Goal: Transaction & Acquisition: Book appointment/travel/reservation

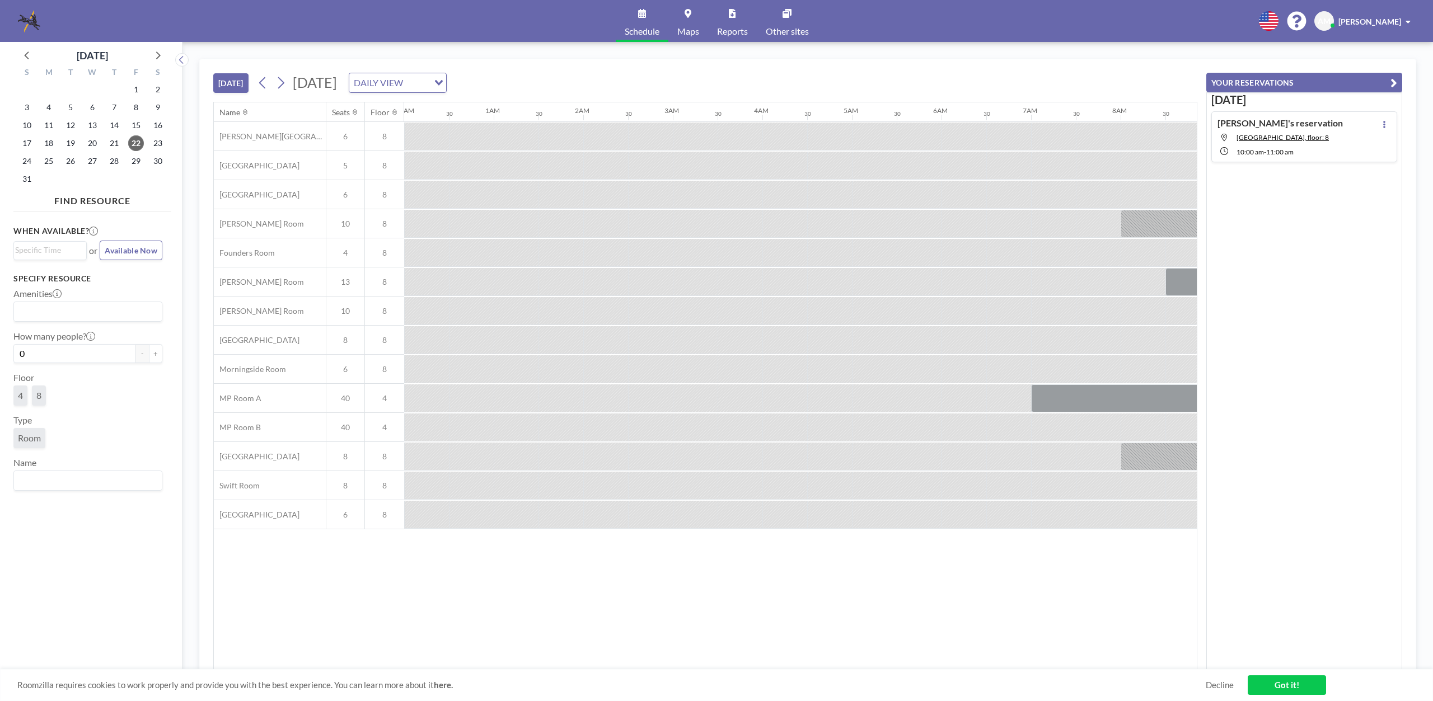
scroll to position [0, 1254]
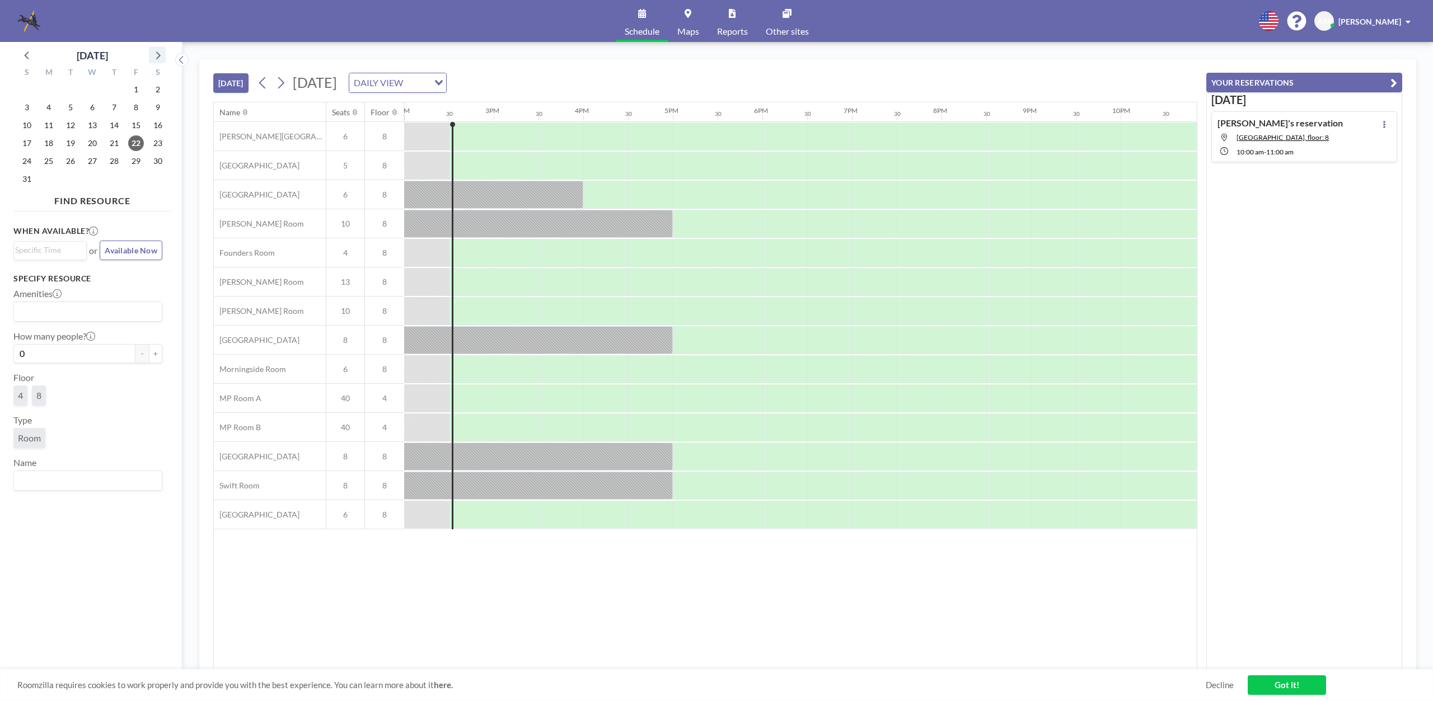
click at [156, 53] on icon at bounding box center [157, 55] width 15 height 15
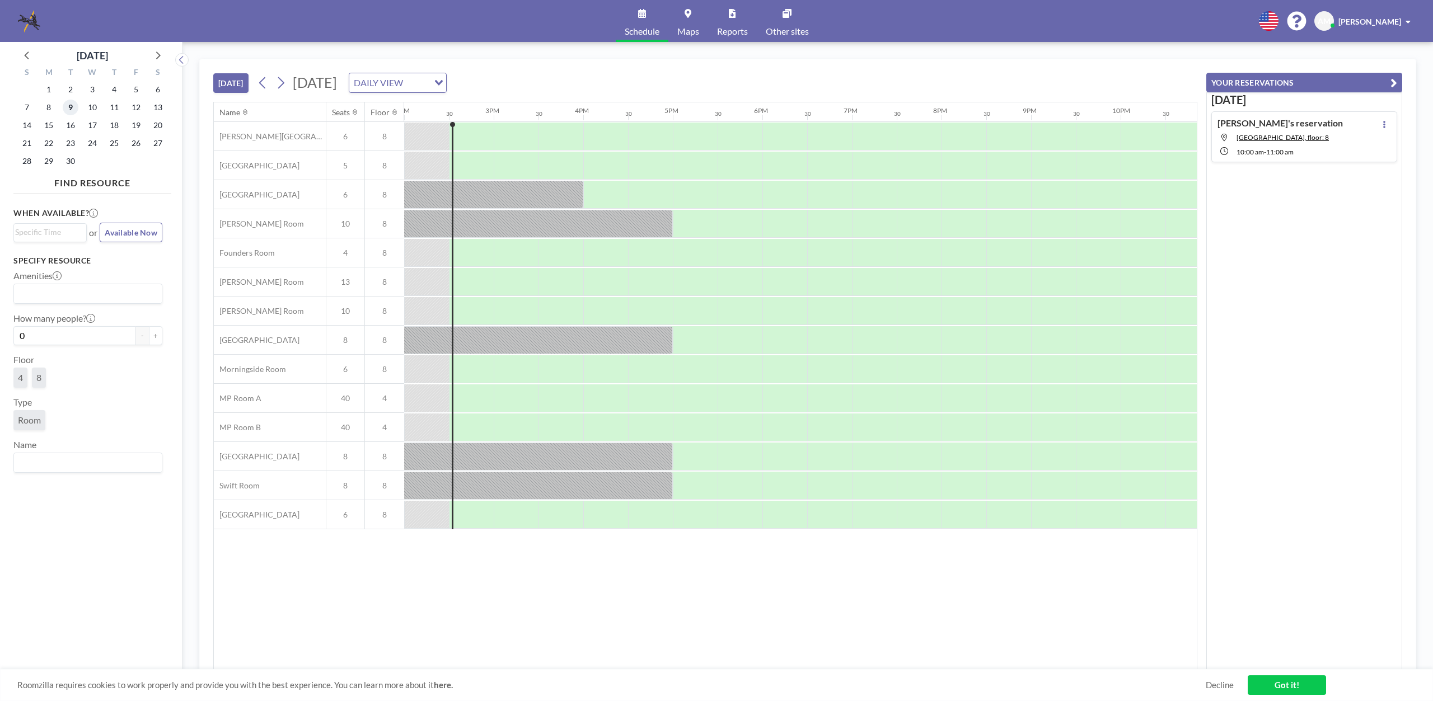
click at [74, 106] on span "9" at bounding box center [71, 108] width 16 height 16
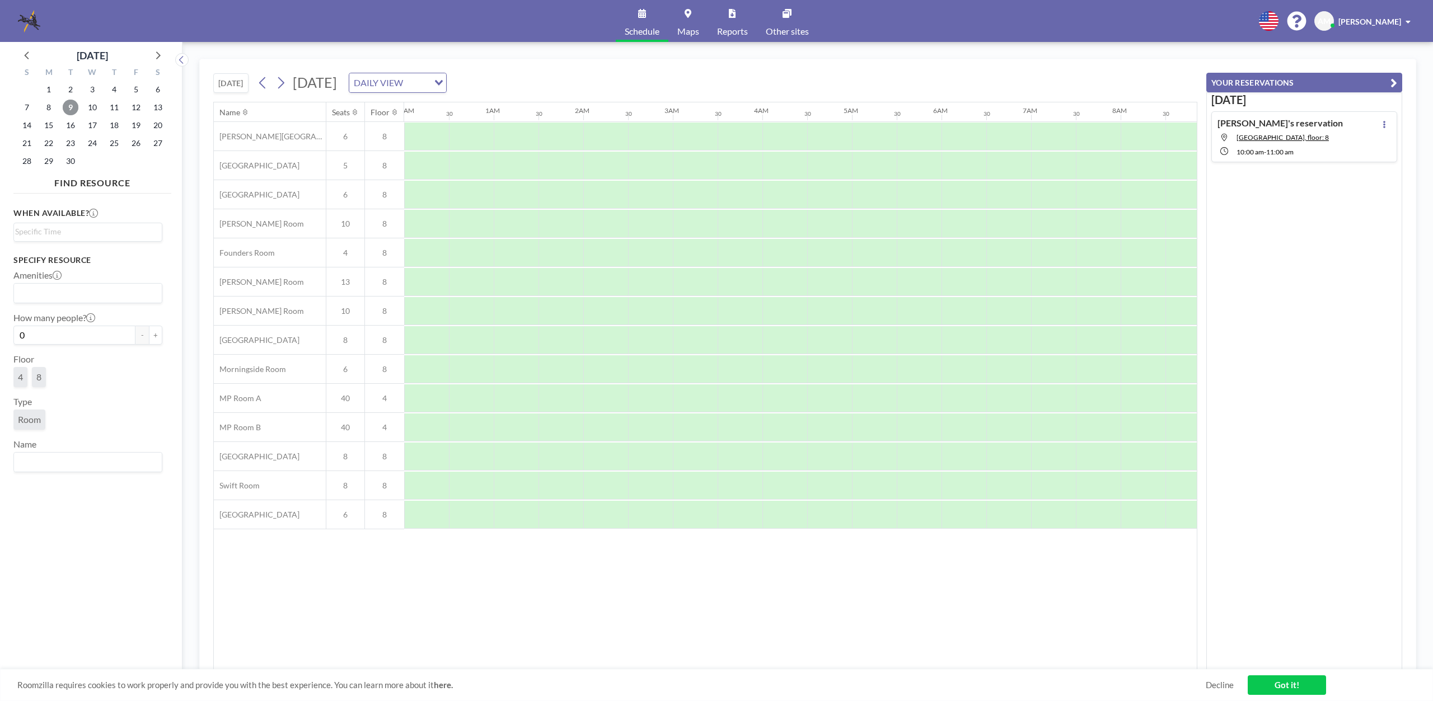
scroll to position [0, 672]
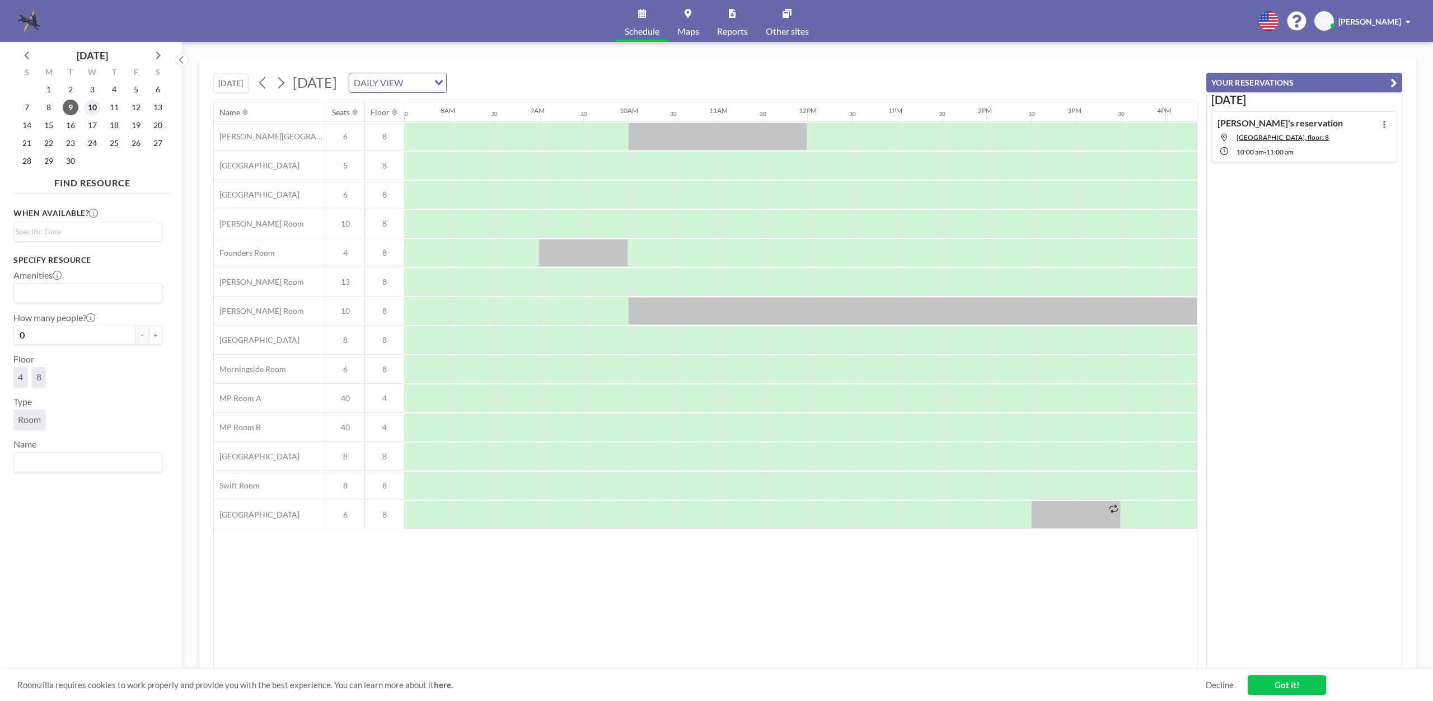
click at [94, 105] on span "10" at bounding box center [93, 108] width 16 height 16
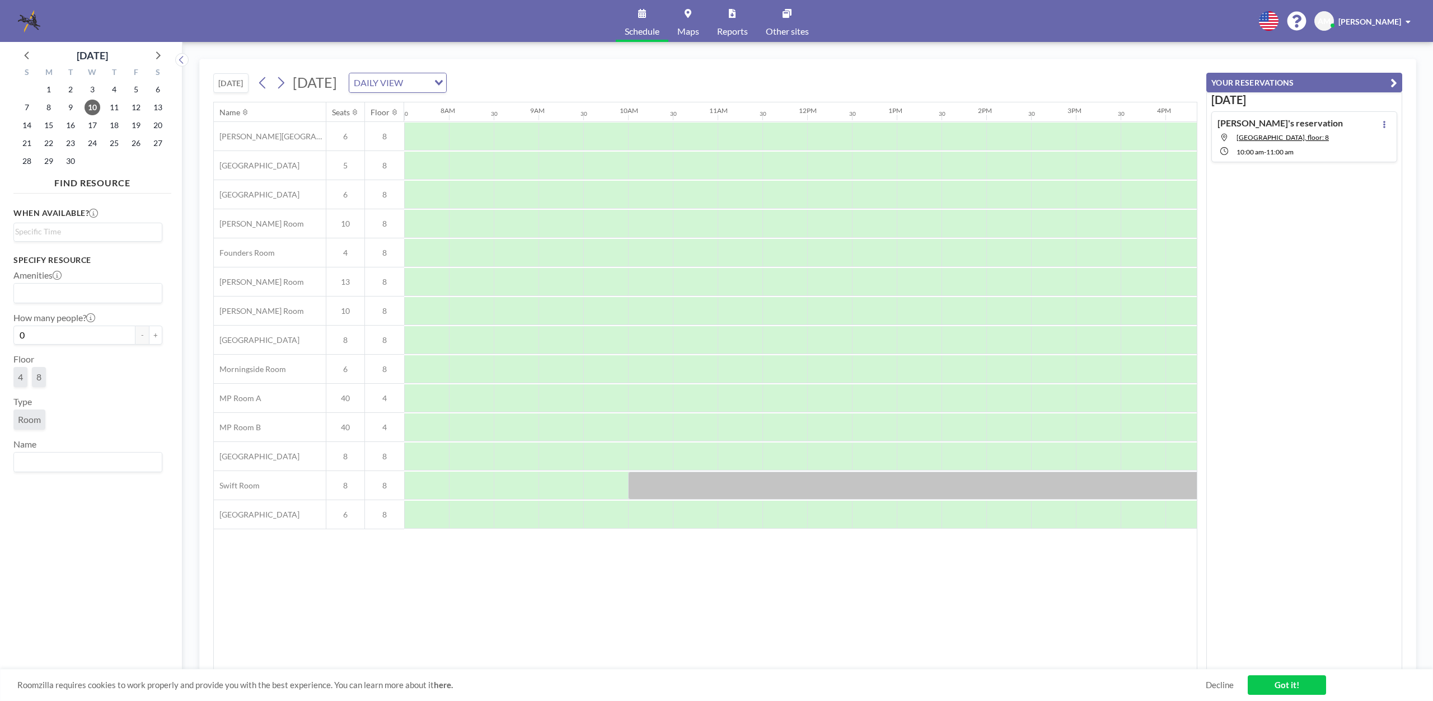
click at [976, 114] on div "30" at bounding box center [963, 111] width 45 height 19
click at [959, 114] on div "30" at bounding box center [963, 111] width 45 height 19
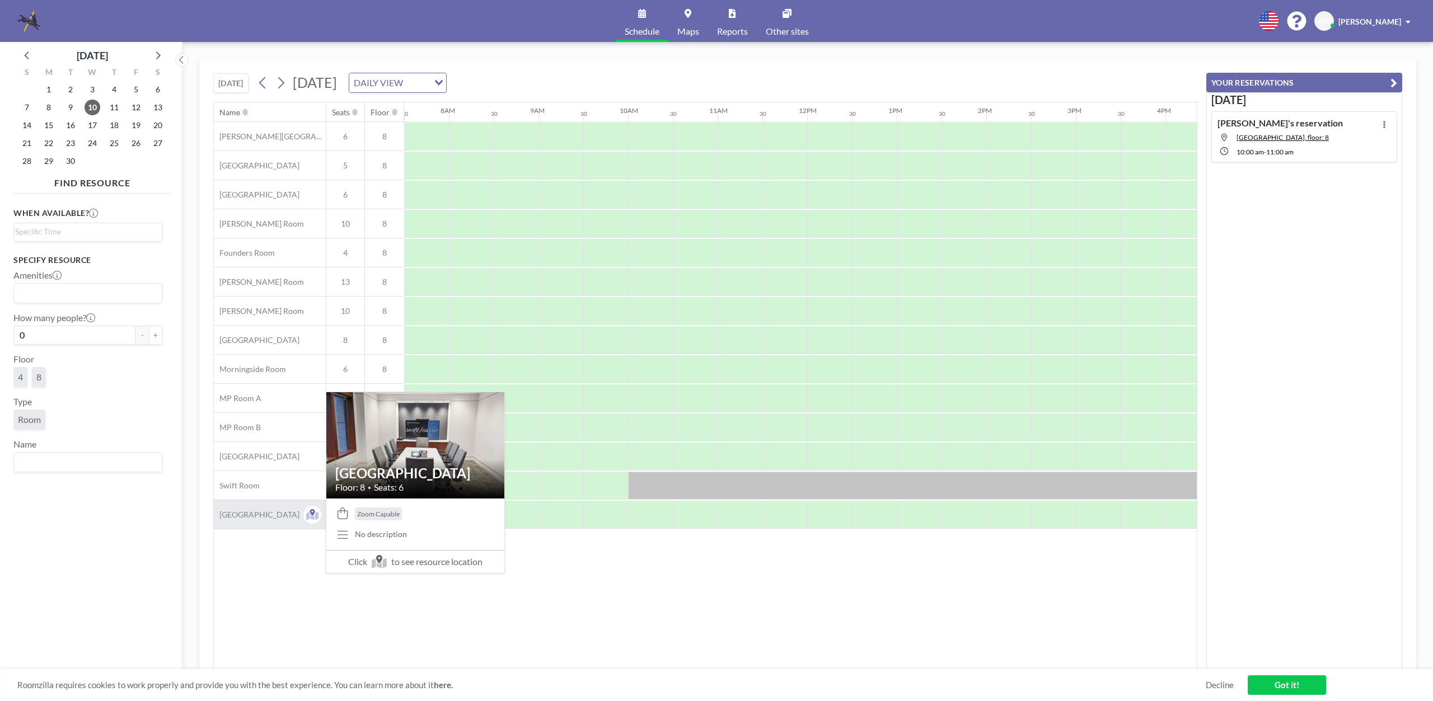
click at [251, 510] on span "[GEOGRAPHIC_DATA]" at bounding box center [257, 515] width 86 height 10
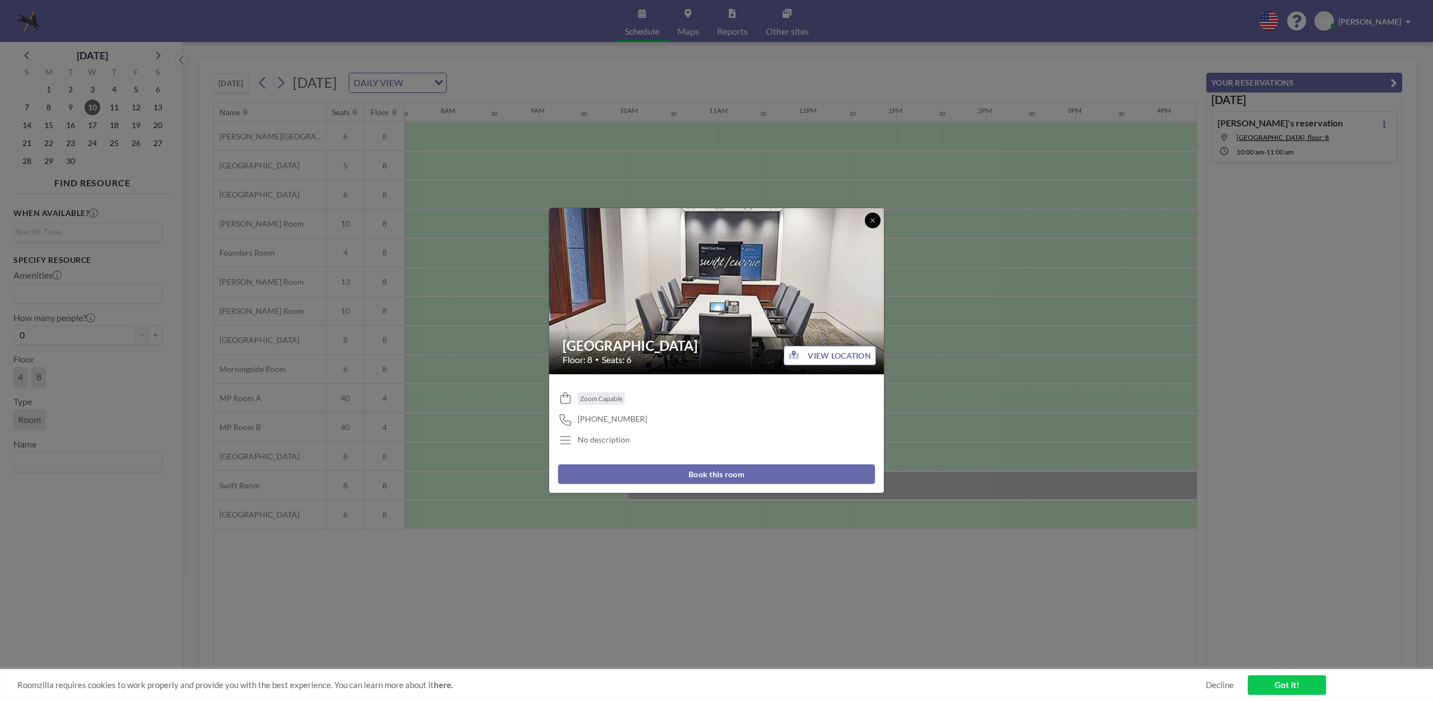
click at [876, 217] on button at bounding box center [873, 221] width 16 height 16
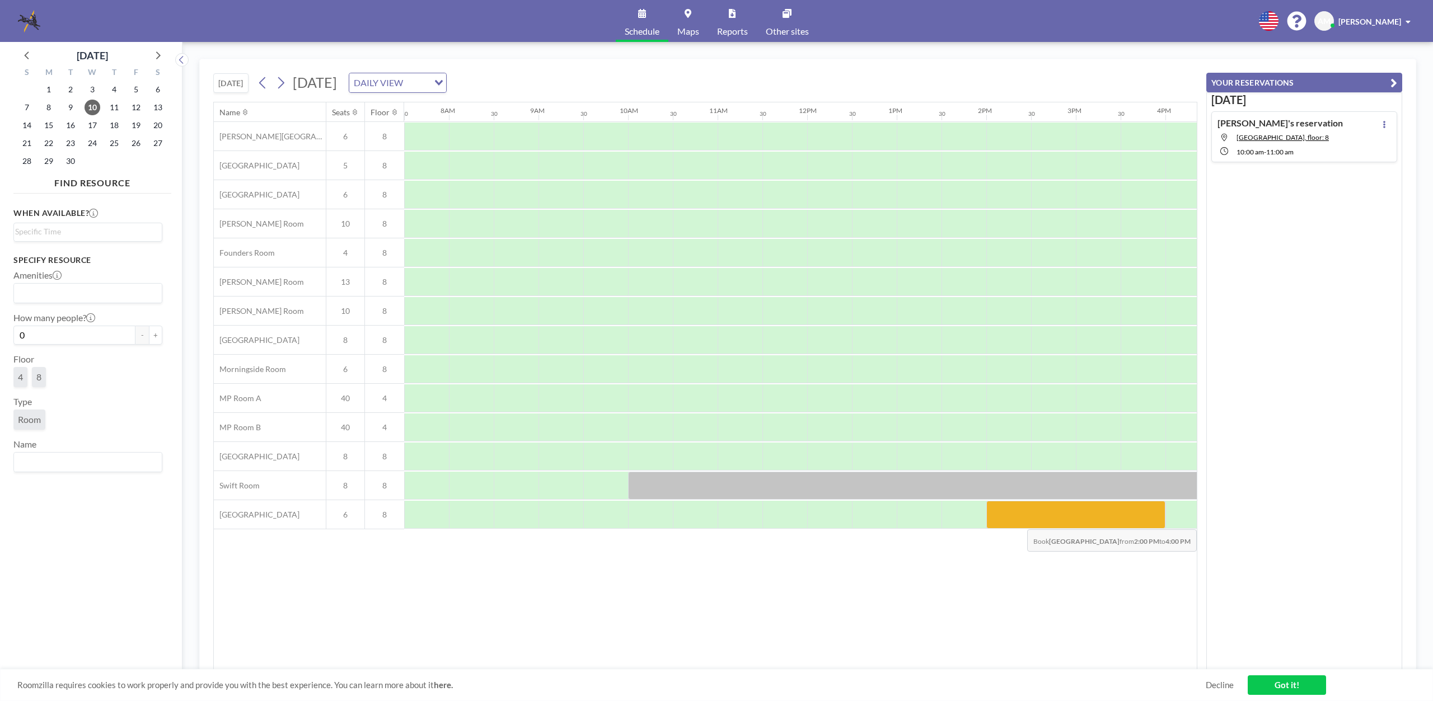
drag, startPoint x: 995, startPoint y: 516, endPoint x: 1149, endPoint y: 520, distance: 154.5
click at [1149, 520] on div at bounding box center [1075, 515] width 179 height 28
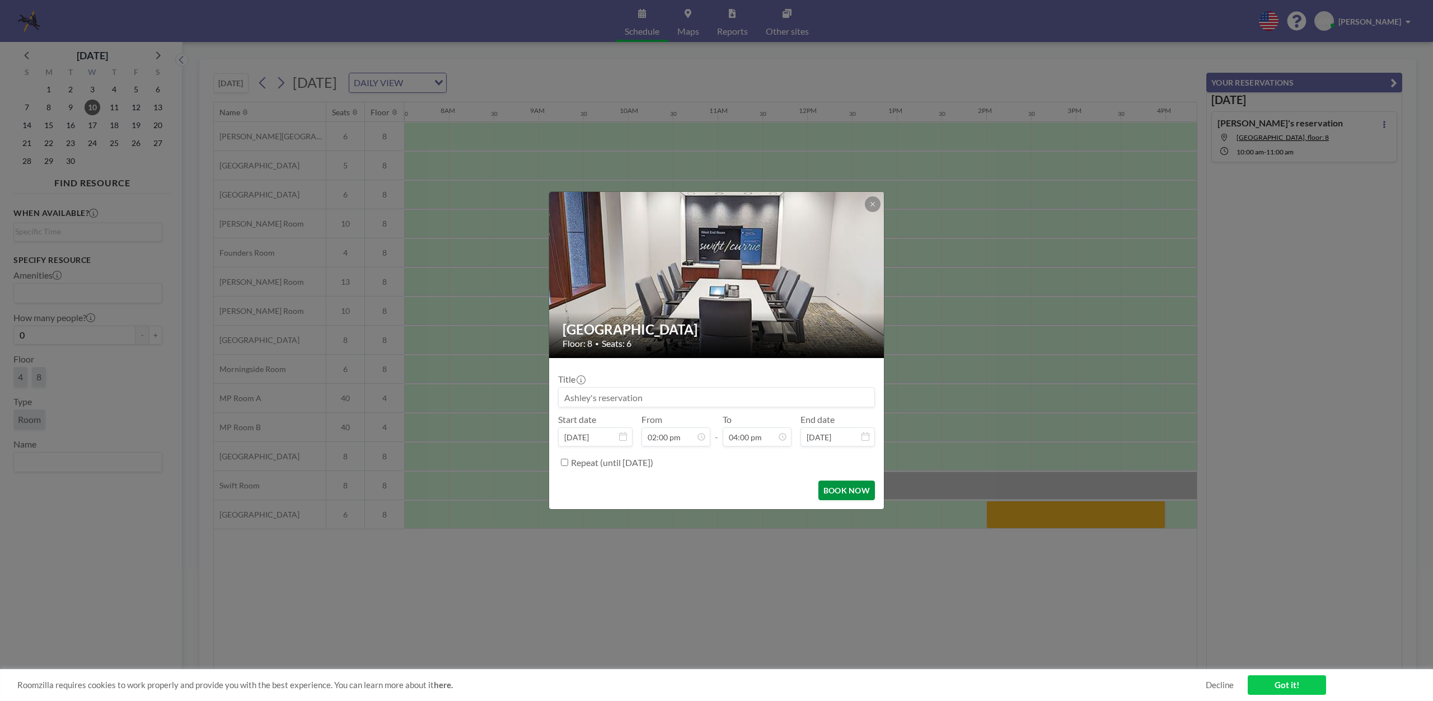
click at [841, 489] on button "BOOK NOW" at bounding box center [846, 491] width 57 height 20
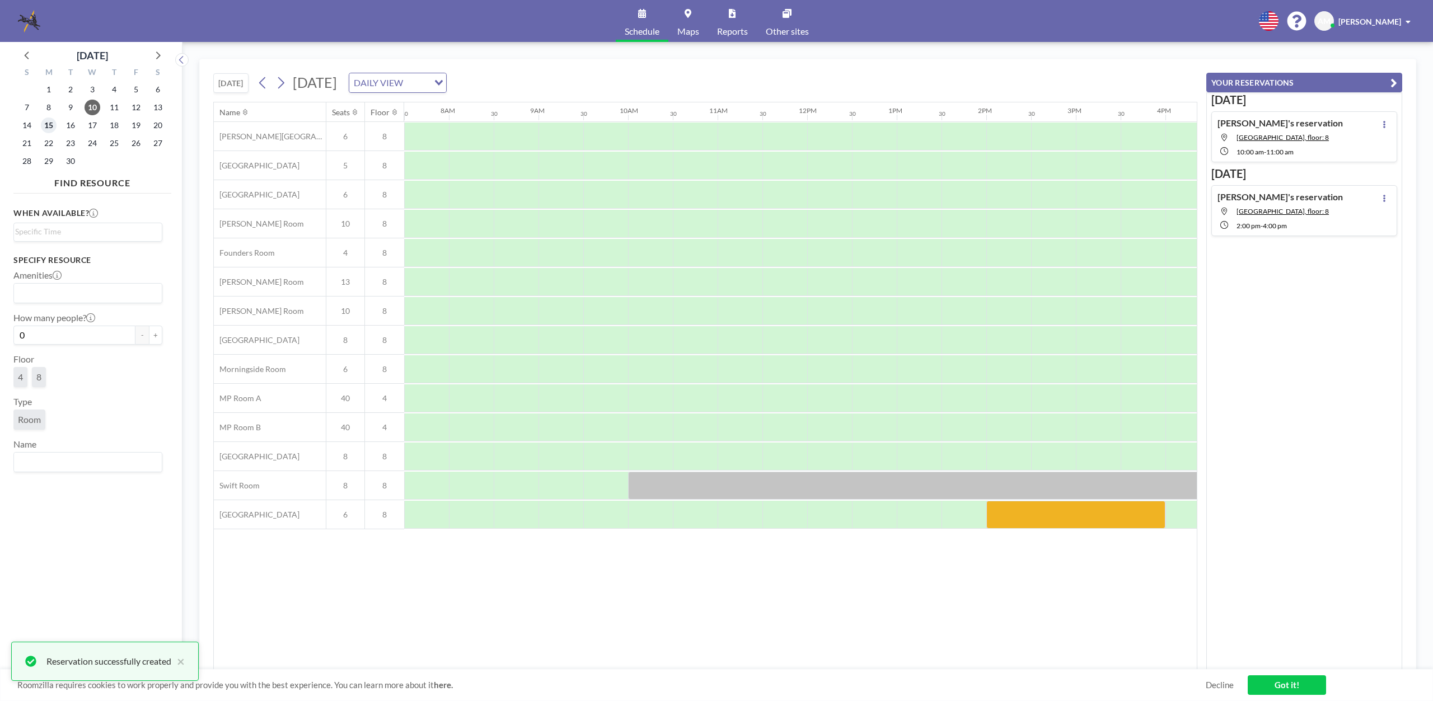
click at [45, 126] on span "15" at bounding box center [49, 126] width 16 height 16
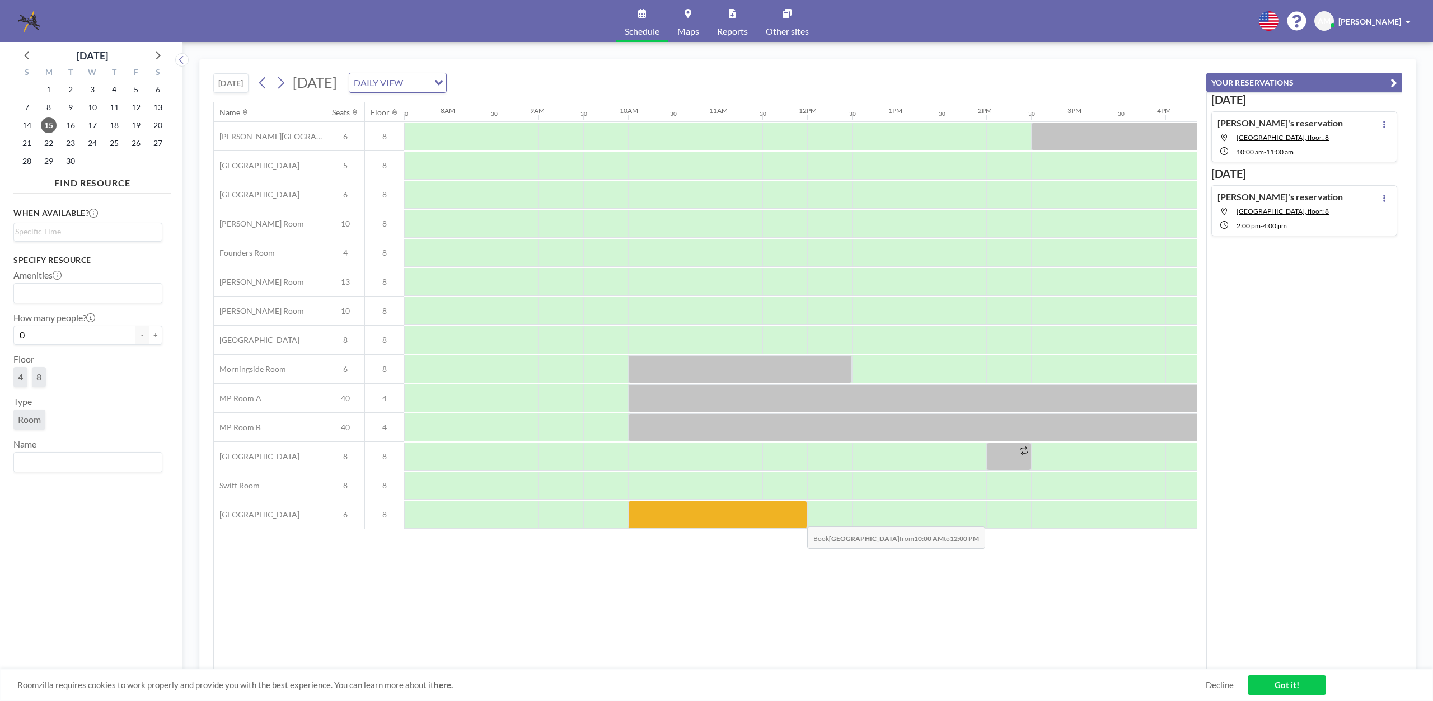
drag, startPoint x: 640, startPoint y: 514, endPoint x: 798, endPoint y: 517, distance: 157.9
click at [798, 517] on div at bounding box center [717, 515] width 179 height 28
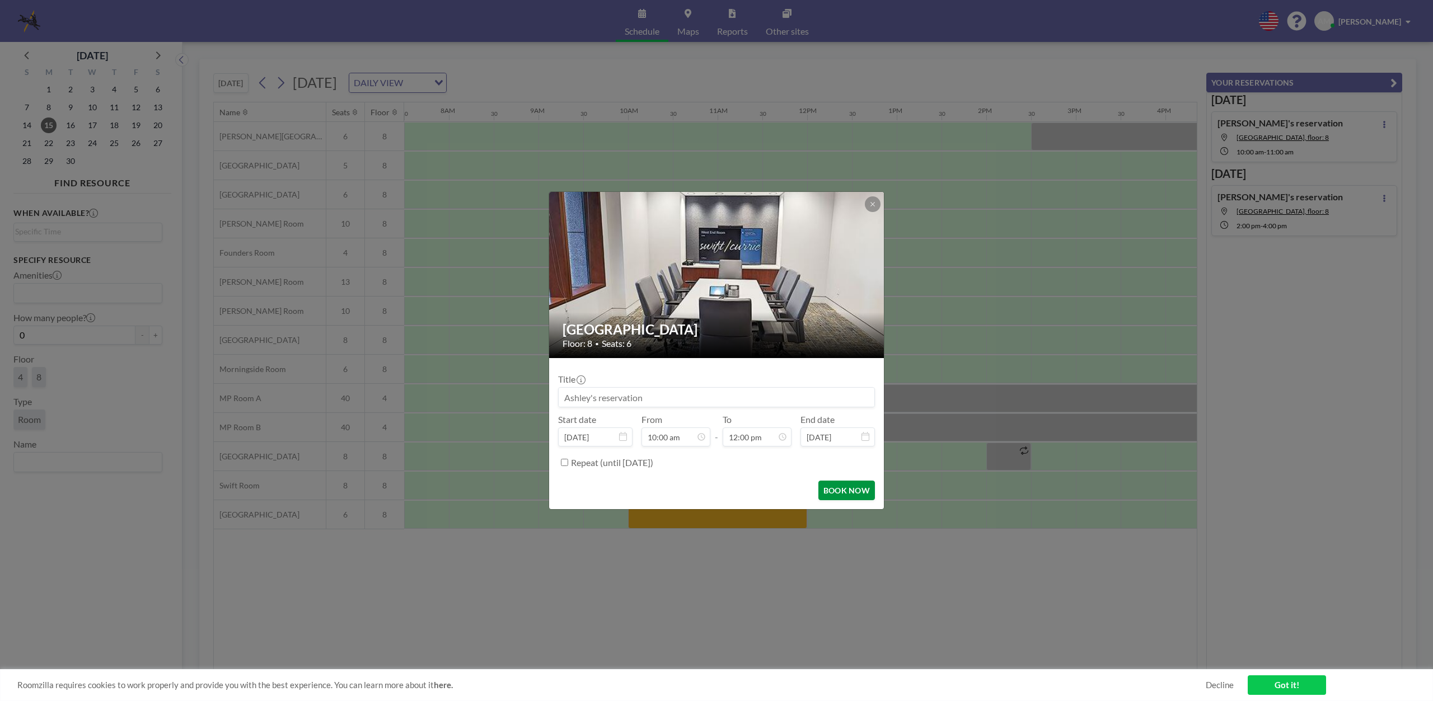
click at [835, 490] on button "BOOK NOW" at bounding box center [846, 491] width 57 height 20
